Goal: Task Accomplishment & Management: Complete application form

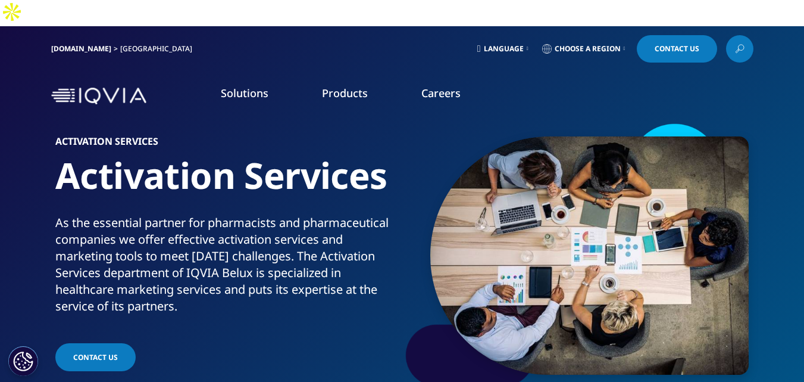
click at [674, 35] on link "Contact Us" at bounding box center [677, 48] width 80 height 27
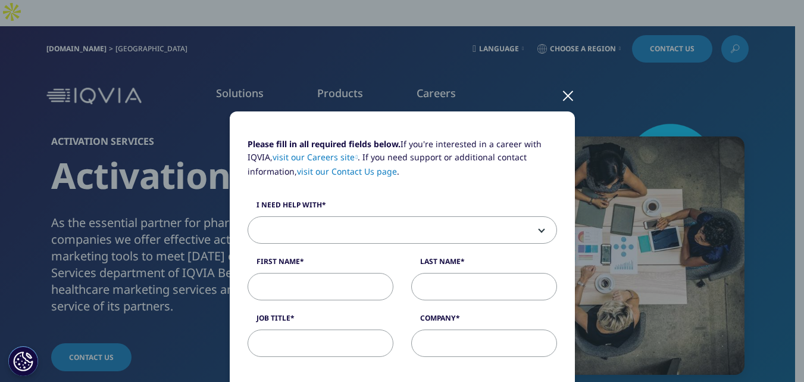
click at [306, 342] on input "Job Title" at bounding box center [321, 342] width 146 height 27
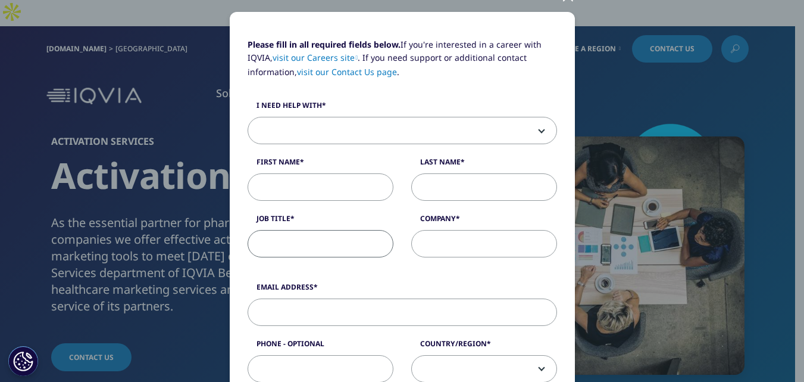
scroll to position [179, 0]
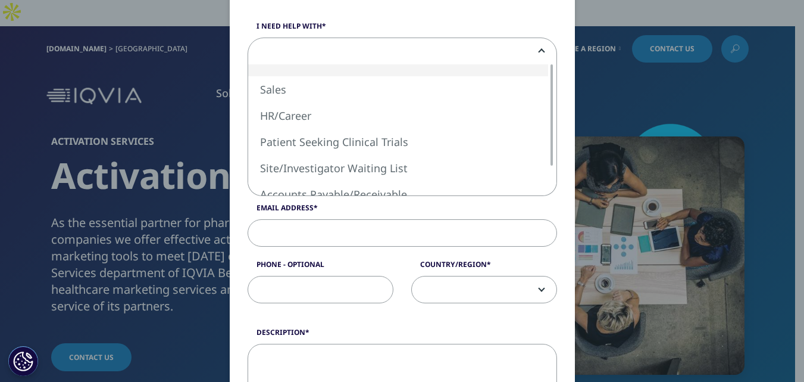
drag, startPoint x: 303, startPoint y: 51, endPoint x: 302, endPoint y: 61, distance: 9.5
click at [302, 51] on span at bounding box center [402, 51] width 308 height 27
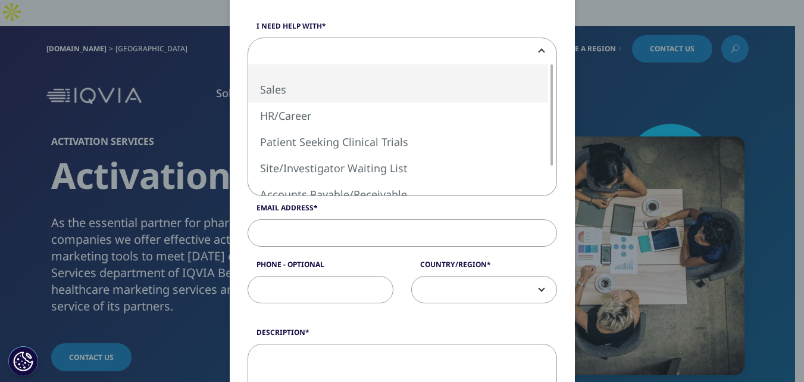
select select "Sales"
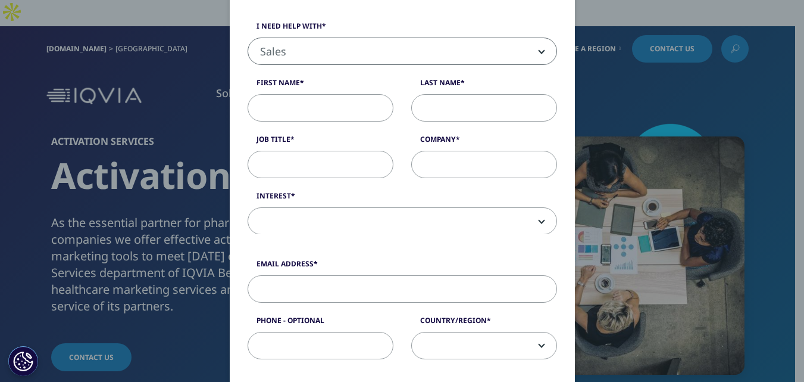
click at [313, 114] on input "First Name" at bounding box center [321, 107] width 146 height 27
type input "[PERSON_NAME]"
type input "[DOMAIN_NAME]"
type input "[PERSON_NAME][EMAIL_ADDRESS][DOMAIN_NAME]"
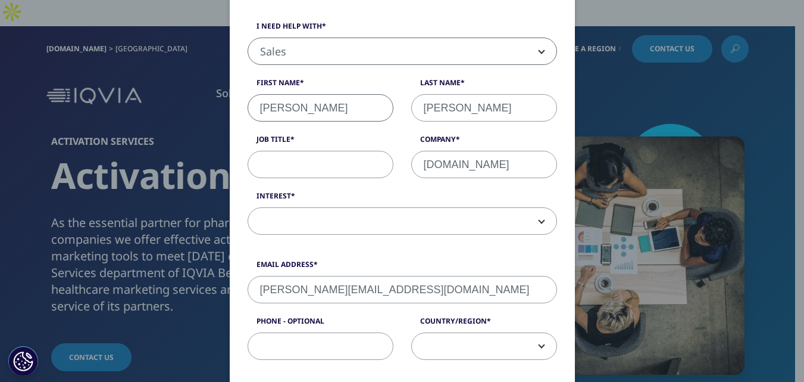
type input "9047479442"
select select "[GEOGRAPHIC_DATA]"
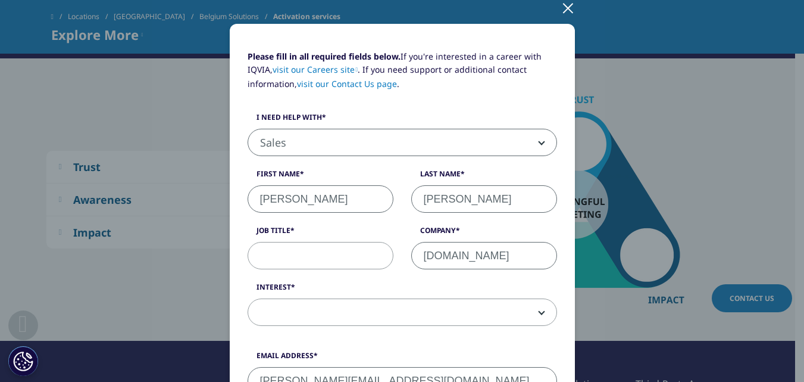
scroll to position [0, 0]
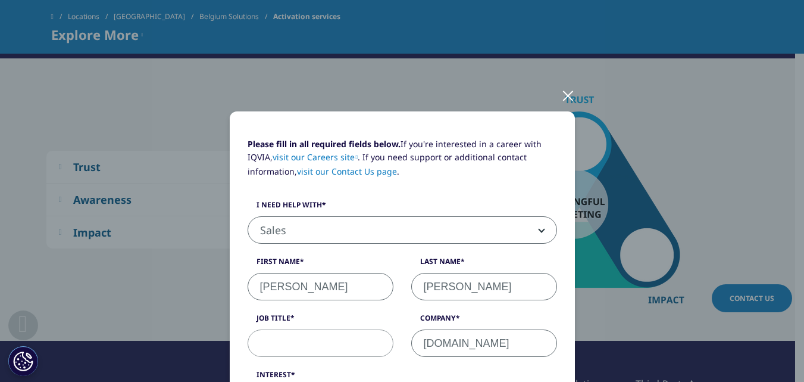
click at [280, 229] on span "Sales" at bounding box center [402, 230] width 308 height 27
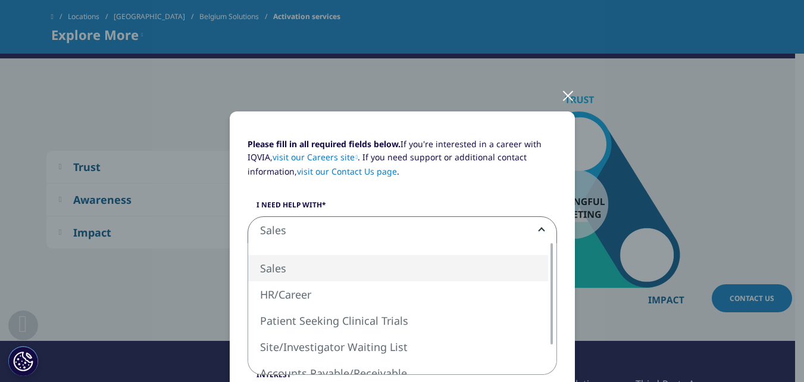
click at [522, 189] on div "Please fill in all required fields below. If you're interested in a career with…" at bounding box center [402, 282] width 327 height 288
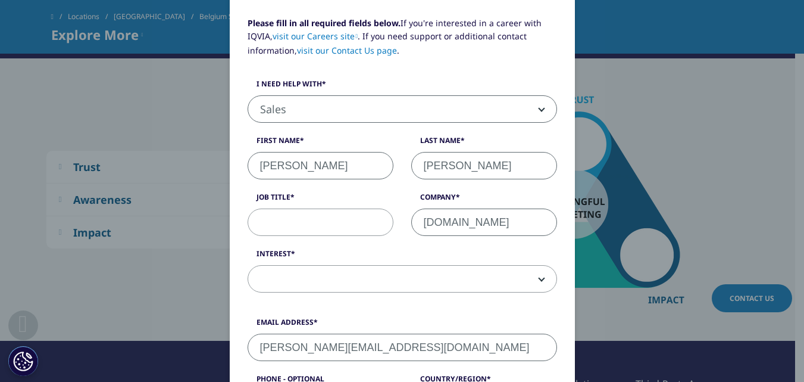
scroll to position [238, 0]
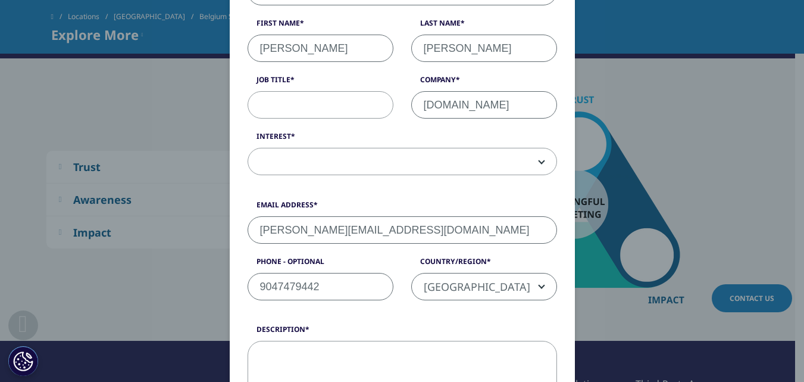
click at [308, 160] on span at bounding box center [402, 161] width 308 height 27
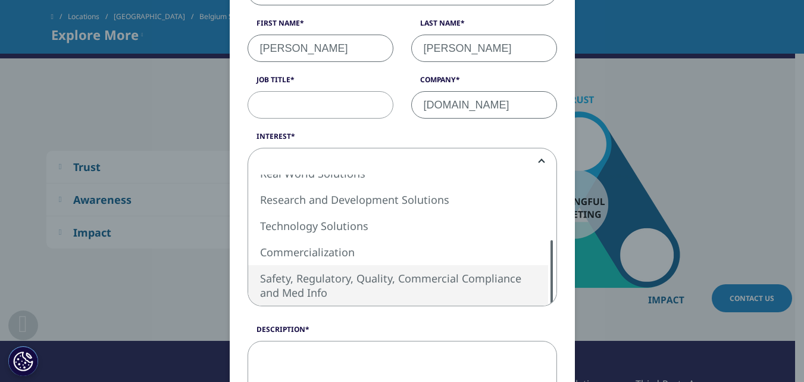
select select "Safety Regulatory Quality Commercial Compliance"
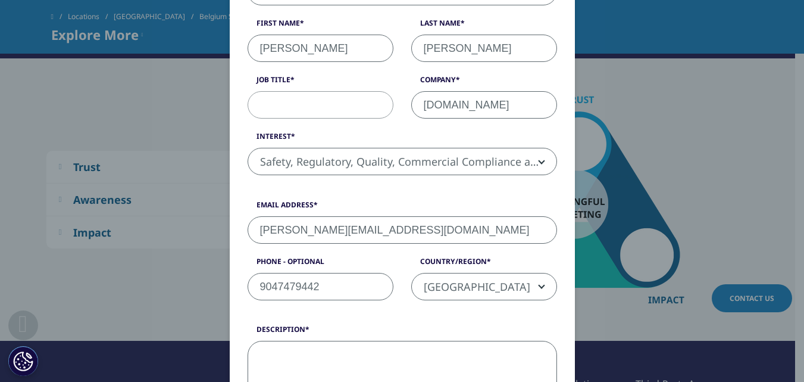
drag, startPoint x: 320, startPoint y: 360, endPoint x: 314, endPoint y: 363, distance: 7.2
click at [320, 360] on textarea "Description" at bounding box center [403, 376] width 310 height 71
paste textarea "[URL][DOMAIN_NAME]"
type textarea "[URL][DOMAIN_NAME]"
click at [276, 108] on input "Job Title" at bounding box center [321, 104] width 146 height 27
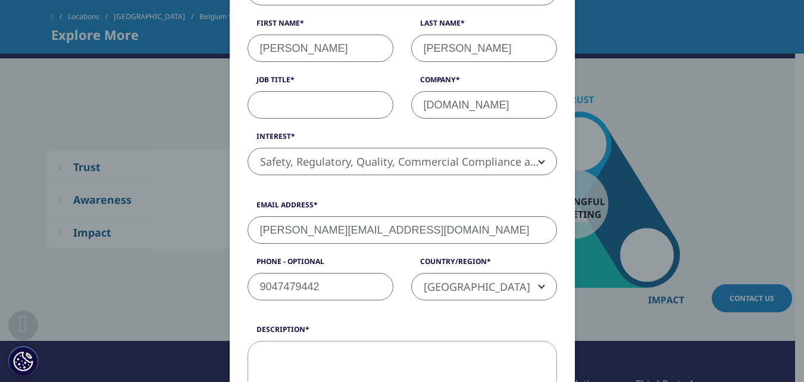
paste input "Verified contacts to power your healthcare branding strategy"
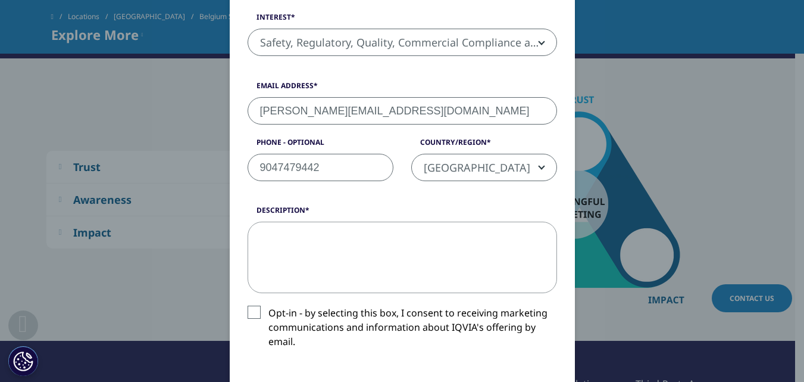
type input "Verified contacts to power your healthcare branding strategy"
click at [268, 314] on label "Opt-in - by selecting this box, I consent to receiving marketing communications…" at bounding box center [403, 329] width 310 height 49
click at [269, 305] on input "Opt-in - by selecting this box, I consent to receiving marketing communications…" at bounding box center [269, 305] width 0 height 0
click at [291, 264] on textarea "Description" at bounding box center [403, 257] width 310 height 71
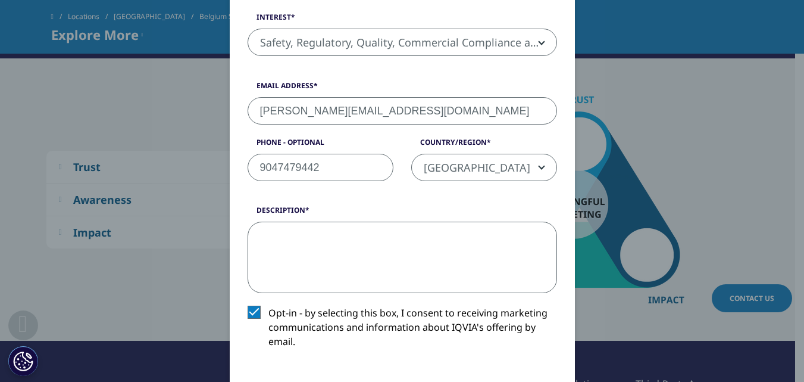
paste textarea "Hi, We provide targeted contact lists of hospitals, clinics, pharmaceutical com…"
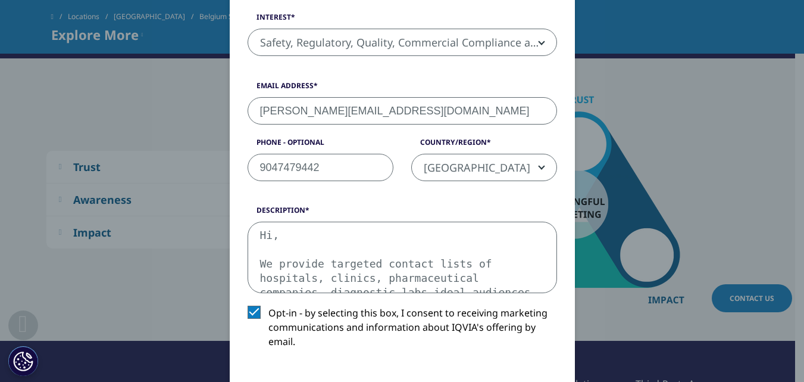
scroll to position [322, 0]
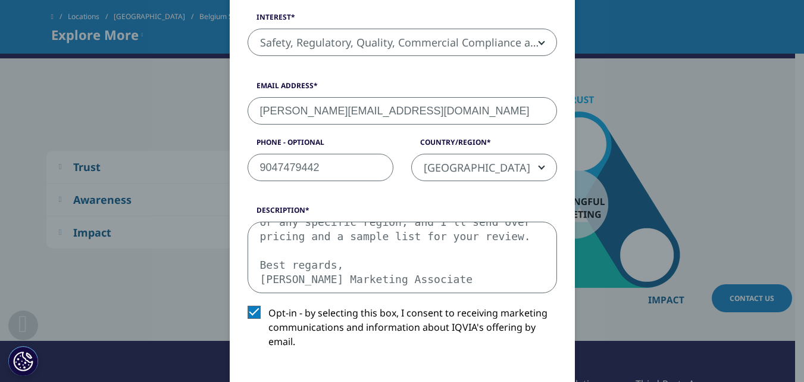
type textarea "Hi, We provide targeted contact lists of hospitals, clinics, pharmaceutical com…"
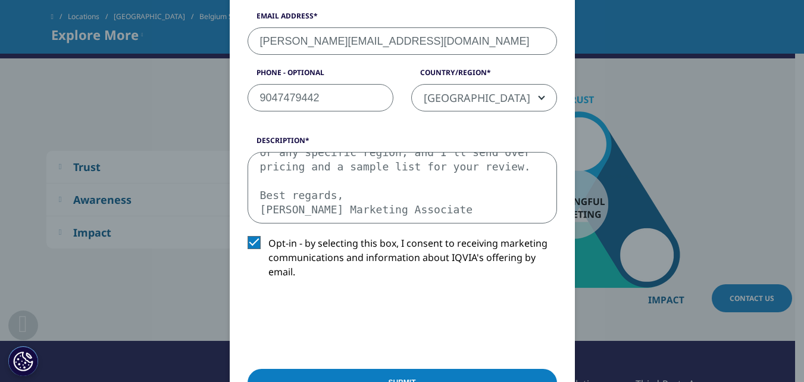
scroll to position [536, 0]
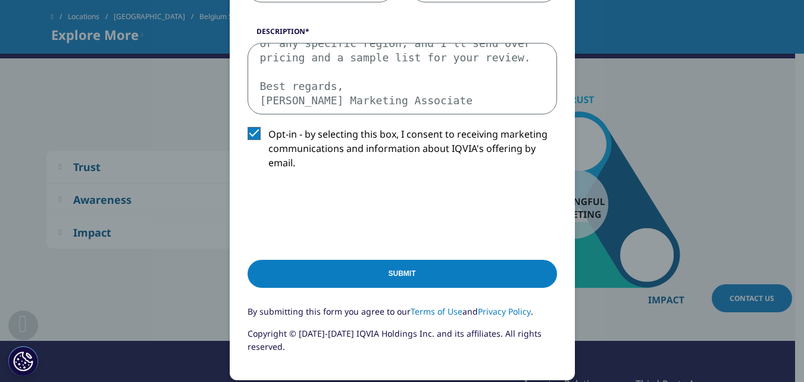
drag, startPoint x: 373, startPoint y: 270, endPoint x: 392, endPoint y: 248, distance: 29.1
click at [373, 270] on input "Submit" at bounding box center [403, 274] width 310 height 28
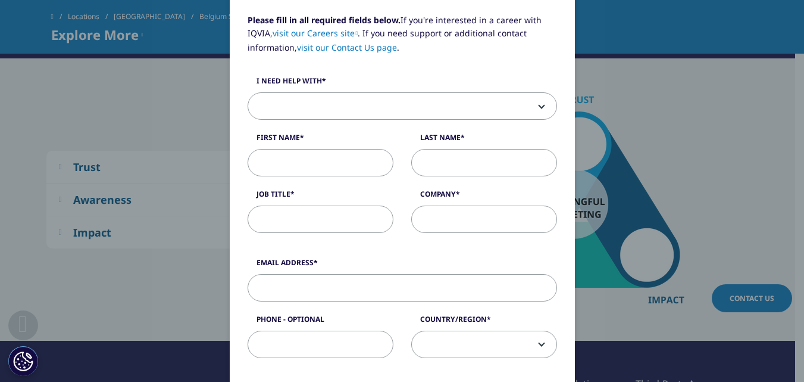
scroll to position [119, 0]
